Goal: Check status: Check status

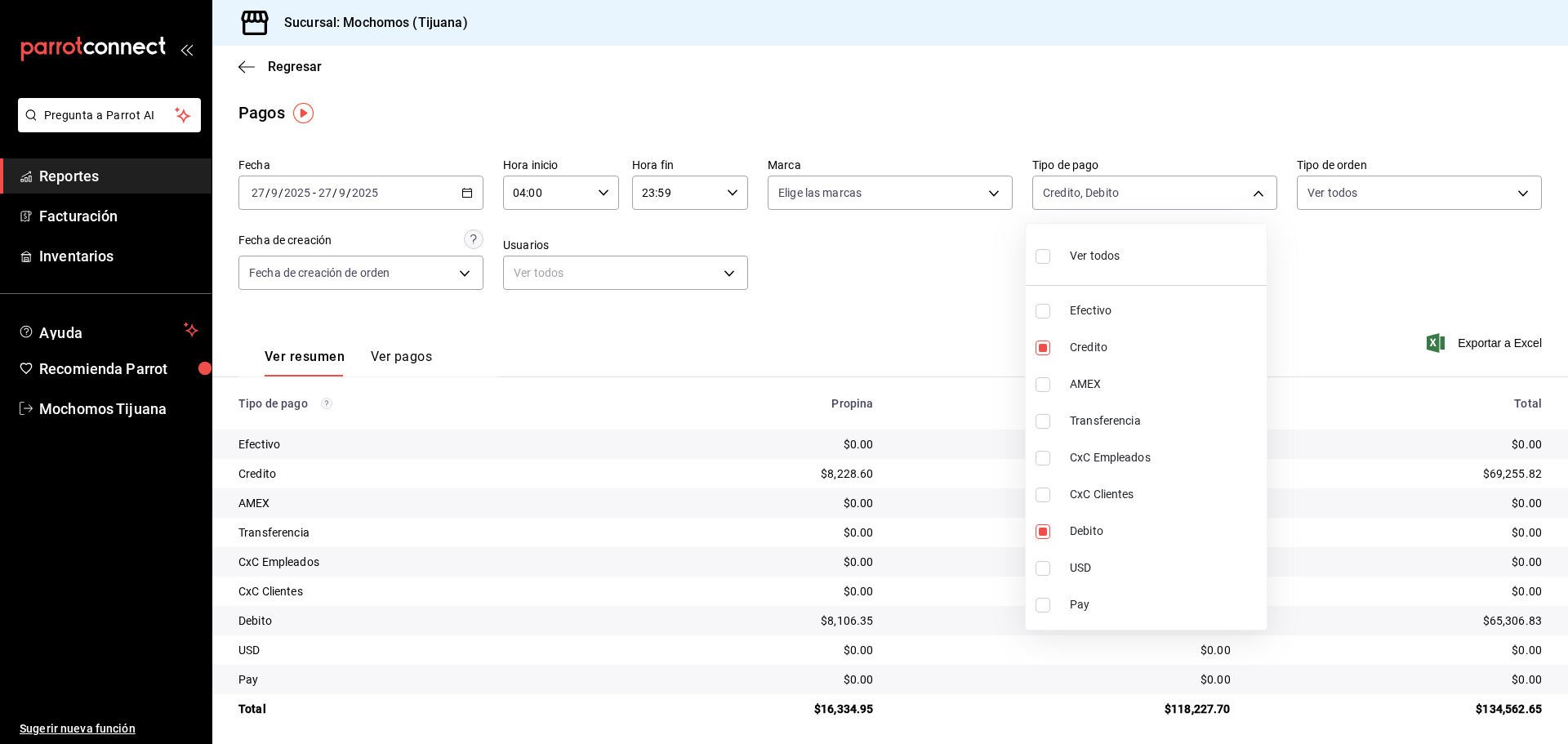
click at [263, 68] on div at bounding box center [784, 372] width 1568 height 744
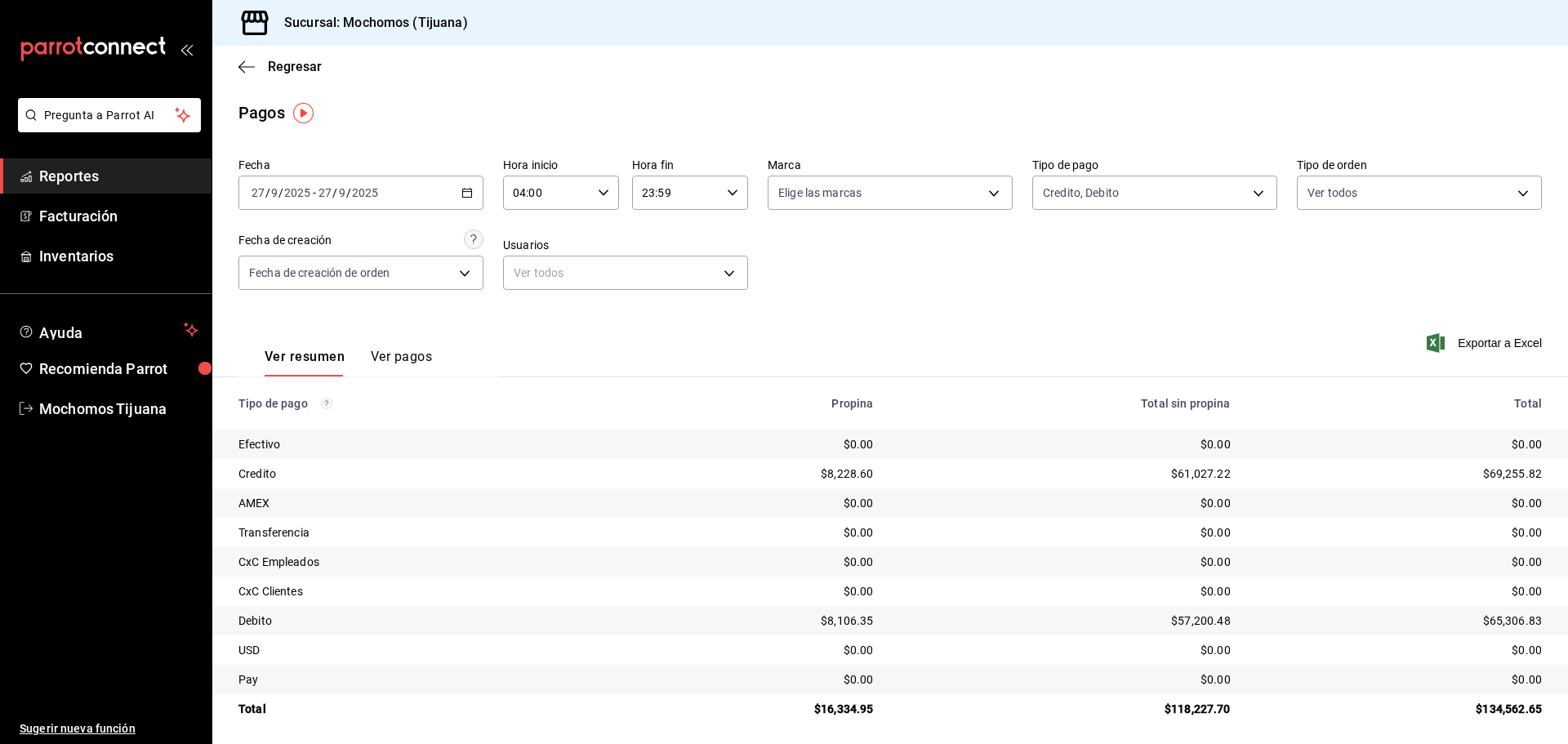
click at [251, 69] on icon "button" at bounding box center [246, 66] width 16 height 15
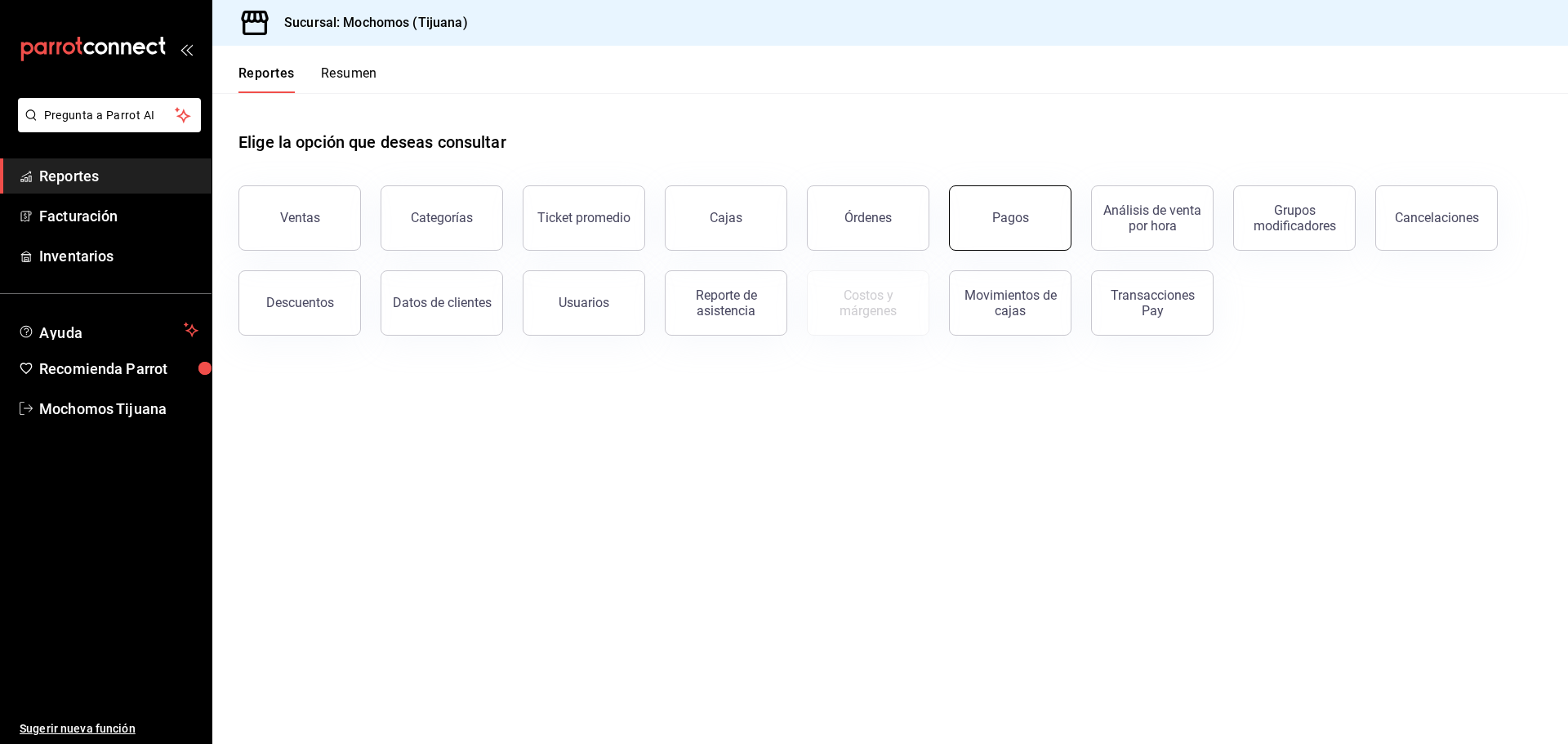
click at [1045, 205] on button "Pagos" at bounding box center [1010, 218] width 123 height 65
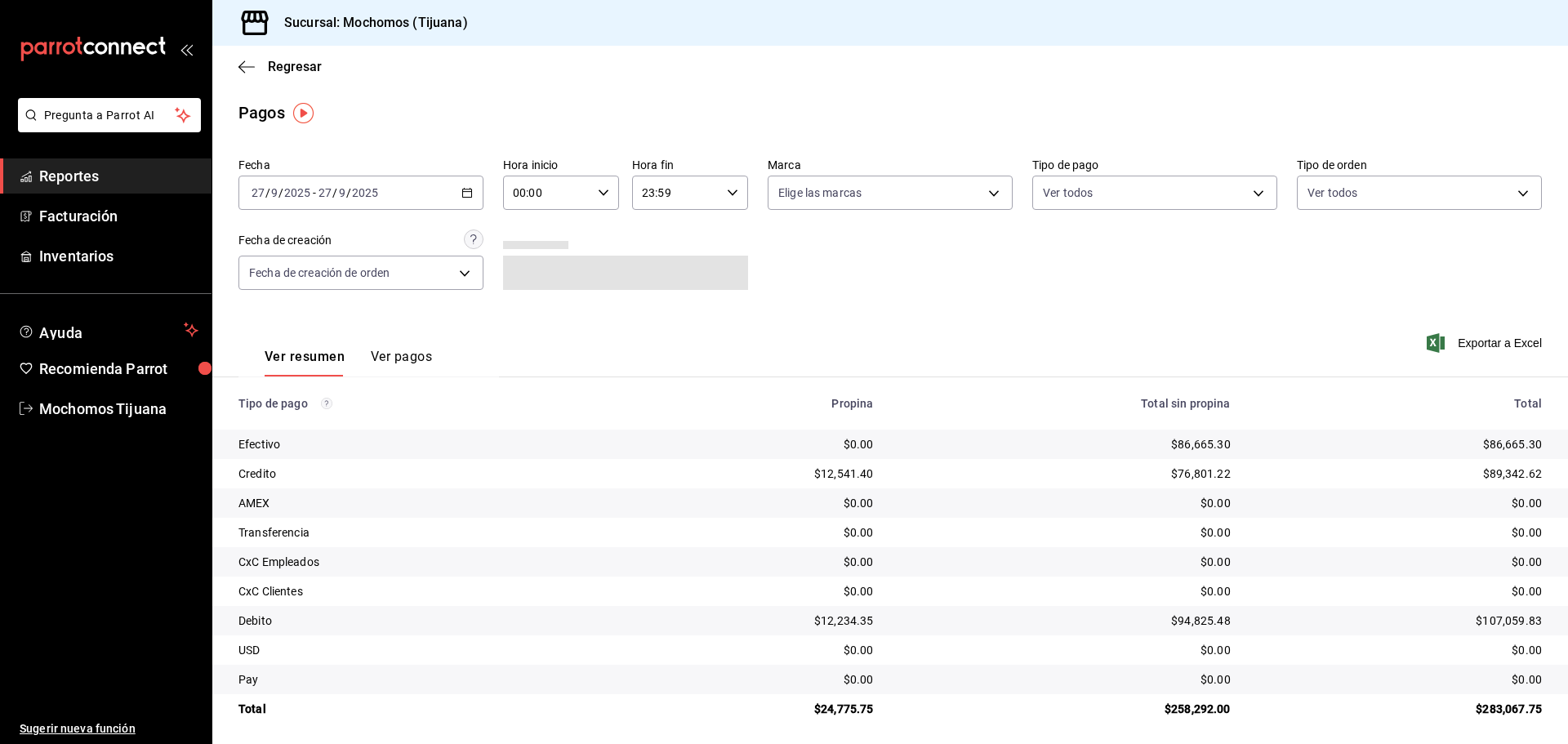
click at [603, 187] on icon "button" at bounding box center [603, 192] width 11 height 11
click at [528, 301] on button "04" at bounding box center [530, 309] width 52 height 33
type input "04:00"
click at [1236, 193] on div at bounding box center [784, 372] width 1568 height 744
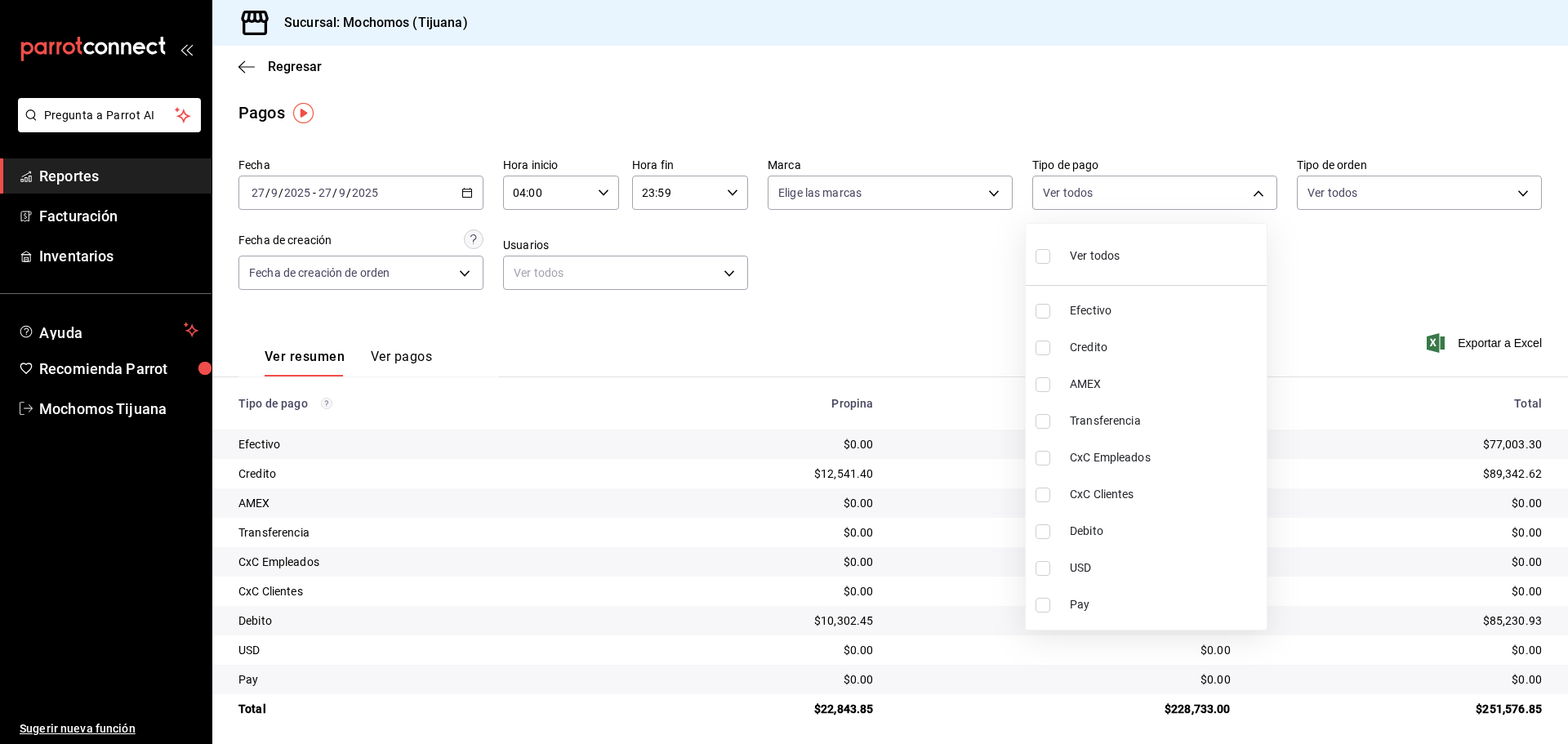
click at [1236, 193] on body "Pregunta a Parrot AI Reportes Facturación Inventarios Ayuda Recomienda Parrot M…" at bounding box center [784, 372] width 1568 height 744
click at [1175, 357] on li "Credito" at bounding box center [1146, 347] width 241 height 37
type input "a27a072c-b141-4985-9f83-ae60dbe2196b"
checkbox input "true"
click at [1157, 528] on span "Debito" at bounding box center [1172, 532] width 191 height 17
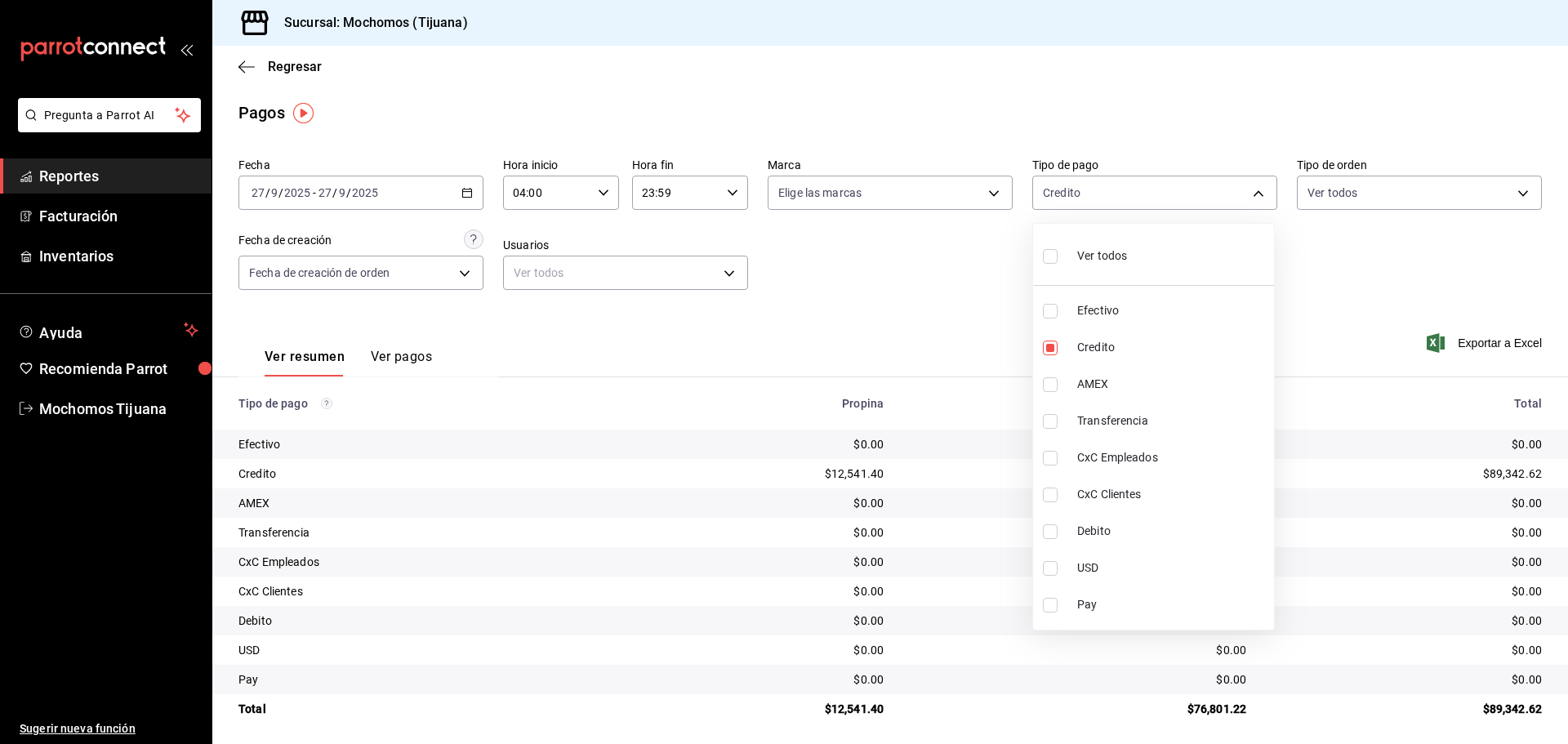
type input "a27a072c-b141-4985-9f83-ae60dbe2196b,b7370aa5-450f-4a05-bab4-2784151f97fb"
checkbox input "true"
